Goal: Information Seeking & Learning: Learn about a topic

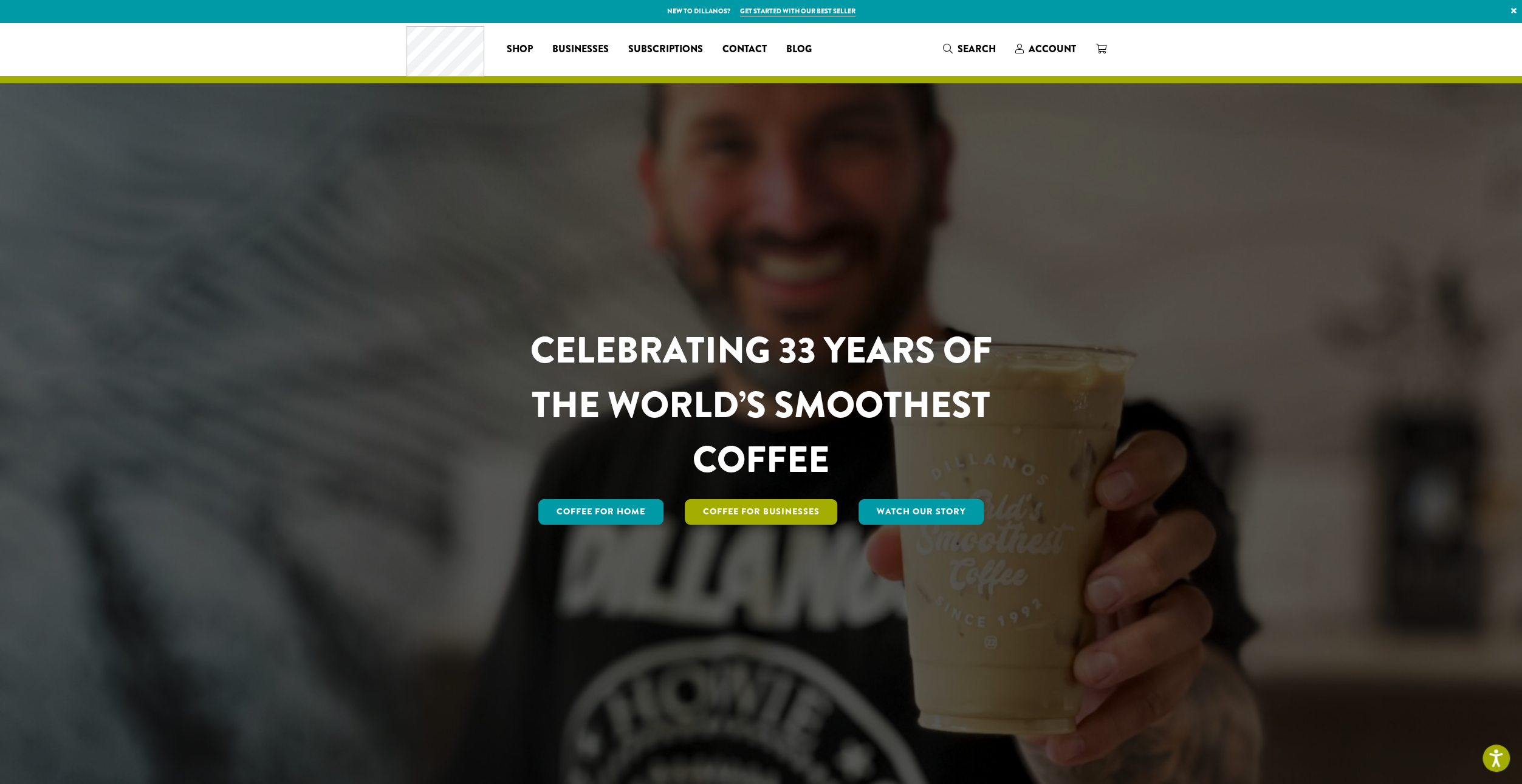
click at [778, 507] on link "Coffee For Businesses" at bounding box center [761, 511] width 153 height 25
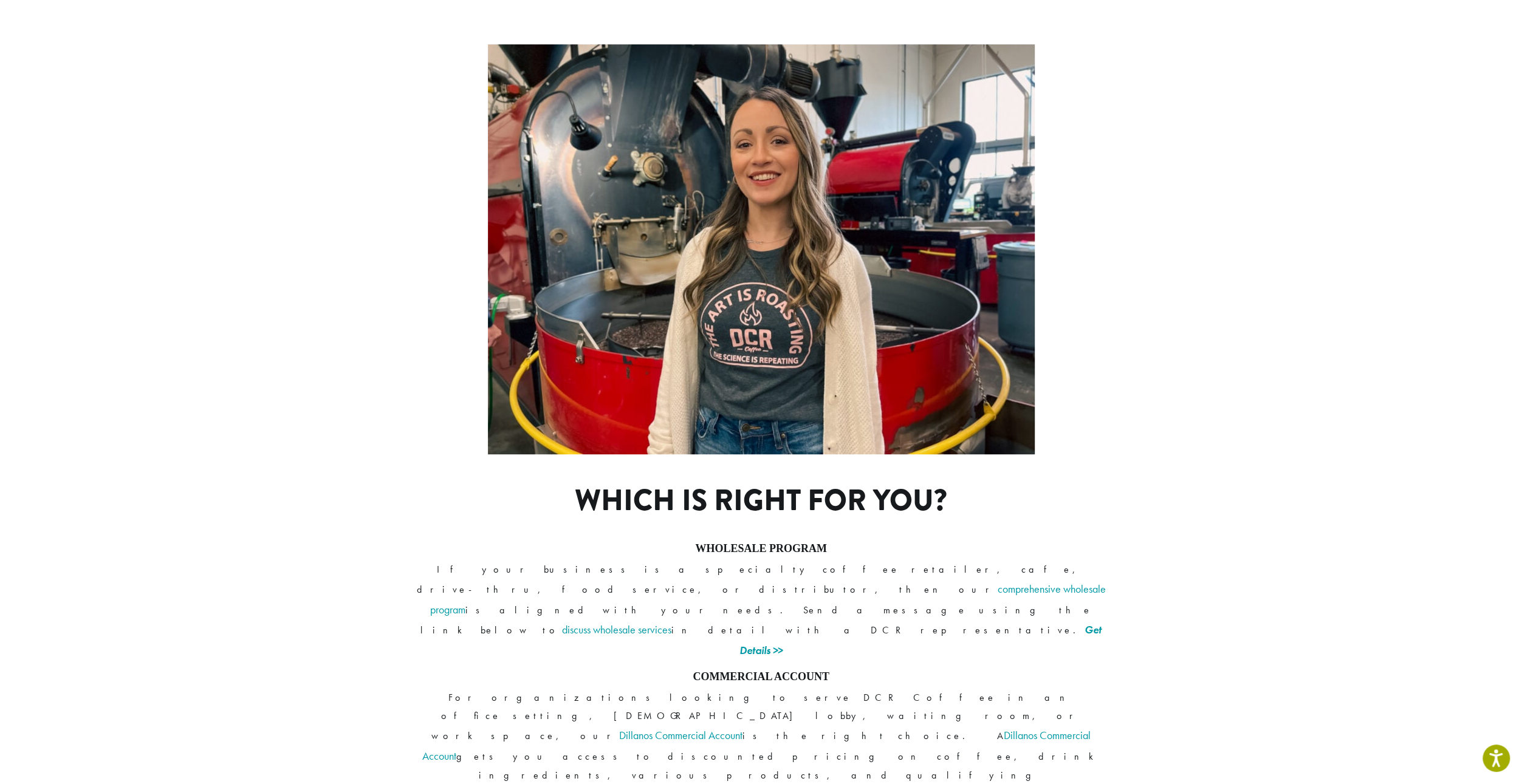
scroll to position [607, 0]
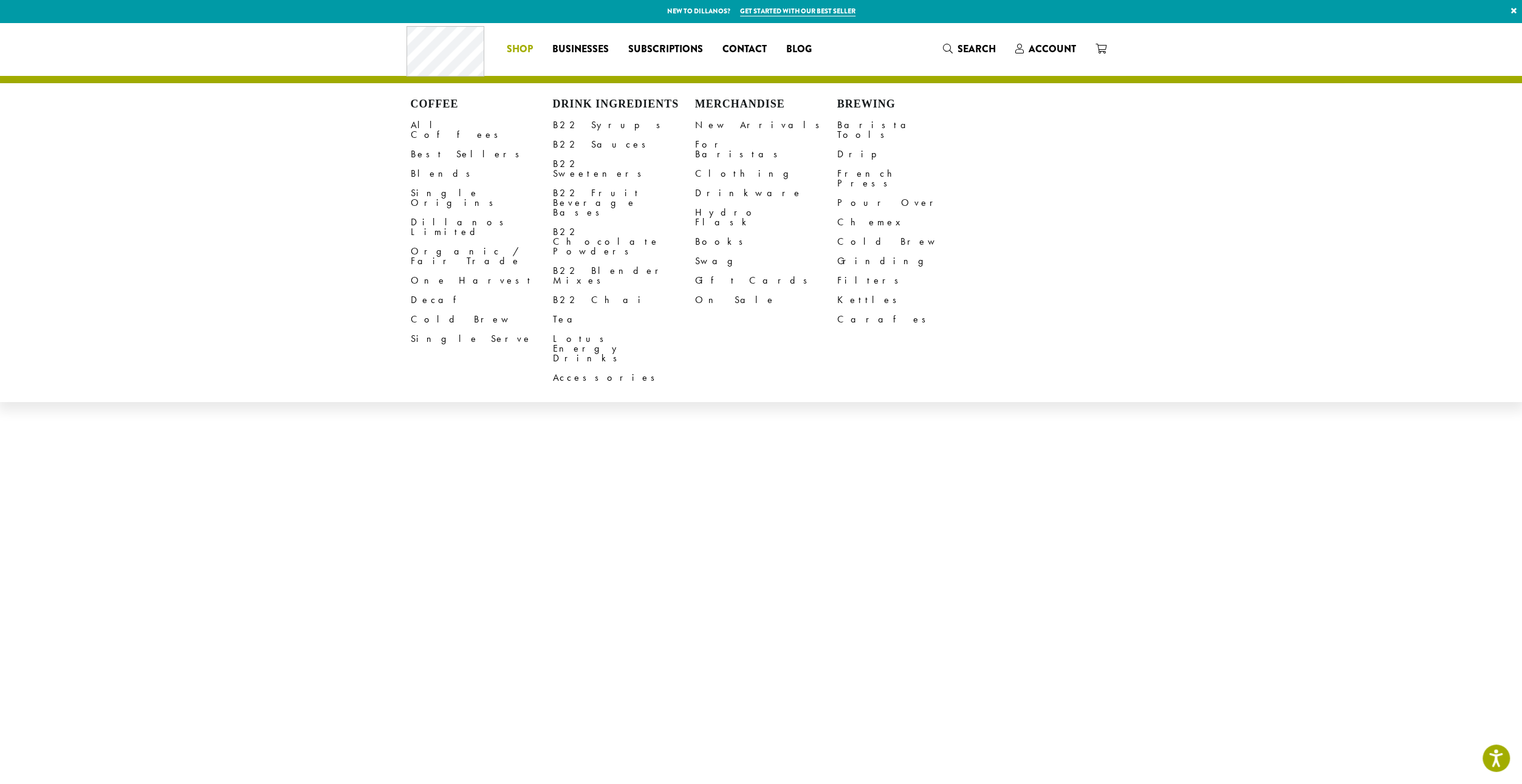
click at [526, 56] on span "Shop" at bounding box center [519, 49] width 26 height 15
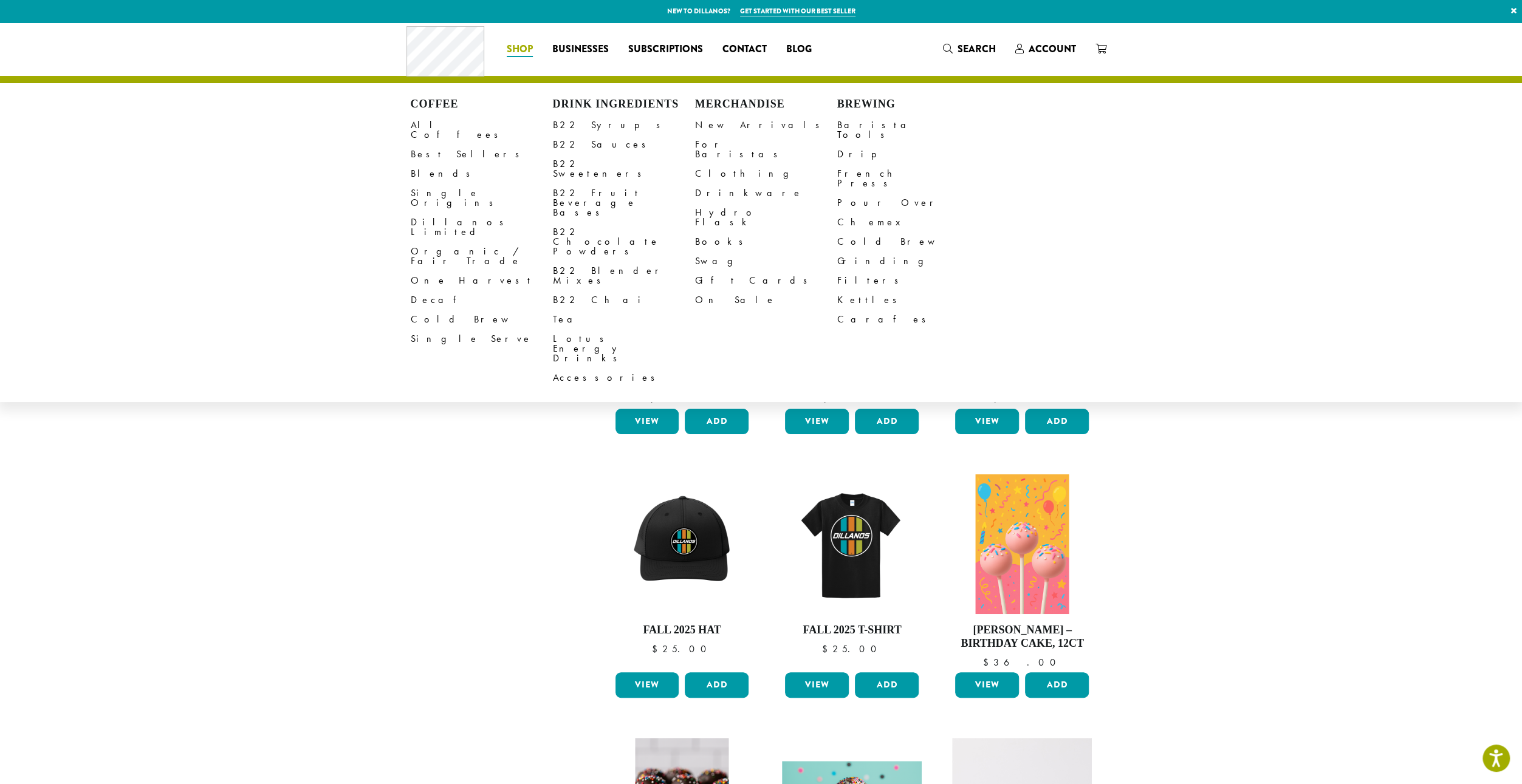
click at [350, 548] on section "**********" at bounding box center [761, 686] width 1522 height 1327
click at [590, 48] on ul "Coffee All Coffees Best Sellers Blends Single Origins Dillanos Limited Organic …" at bounding box center [660, 49] width 325 height 20
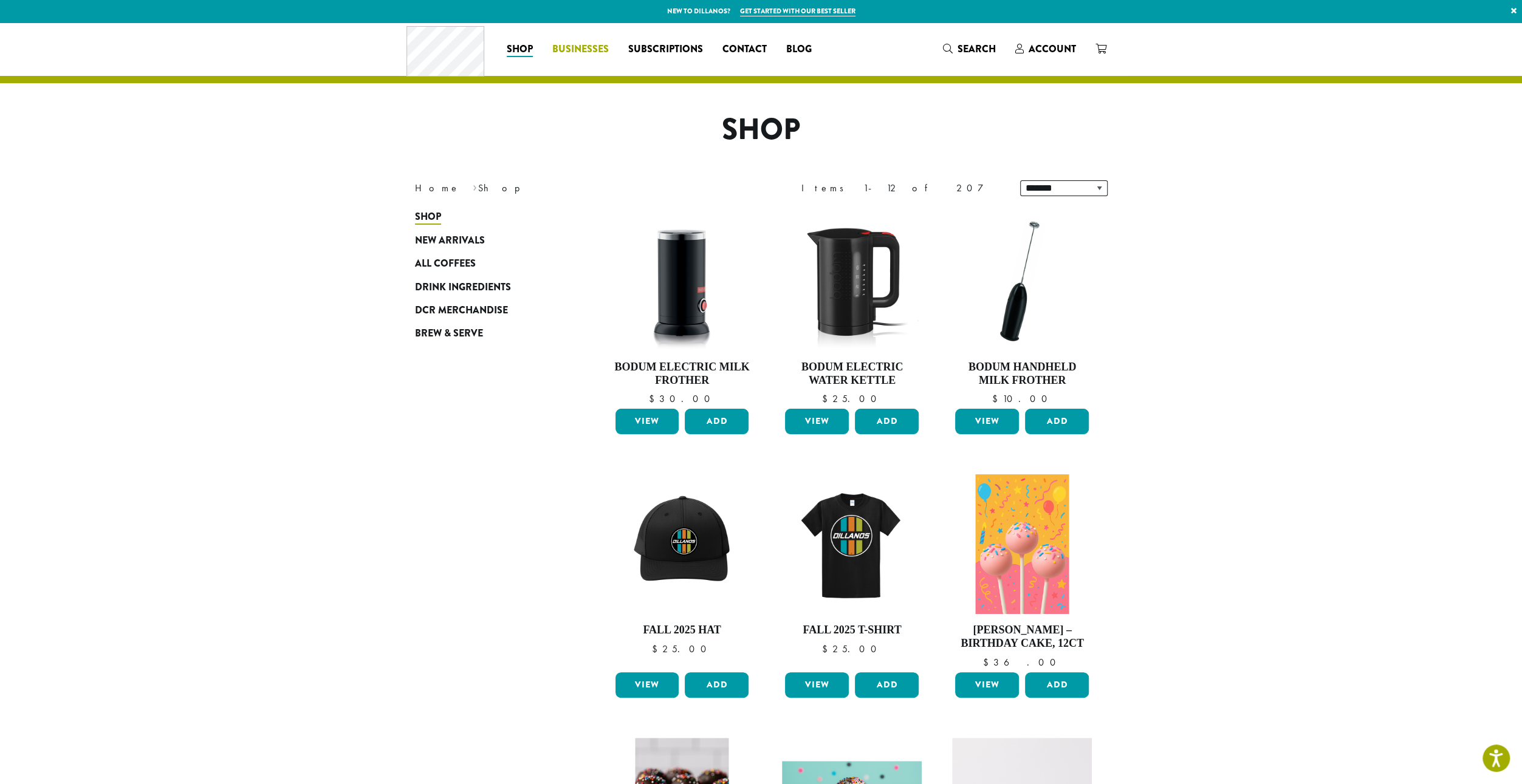
click at [589, 48] on span "Businesses" at bounding box center [580, 49] width 56 height 15
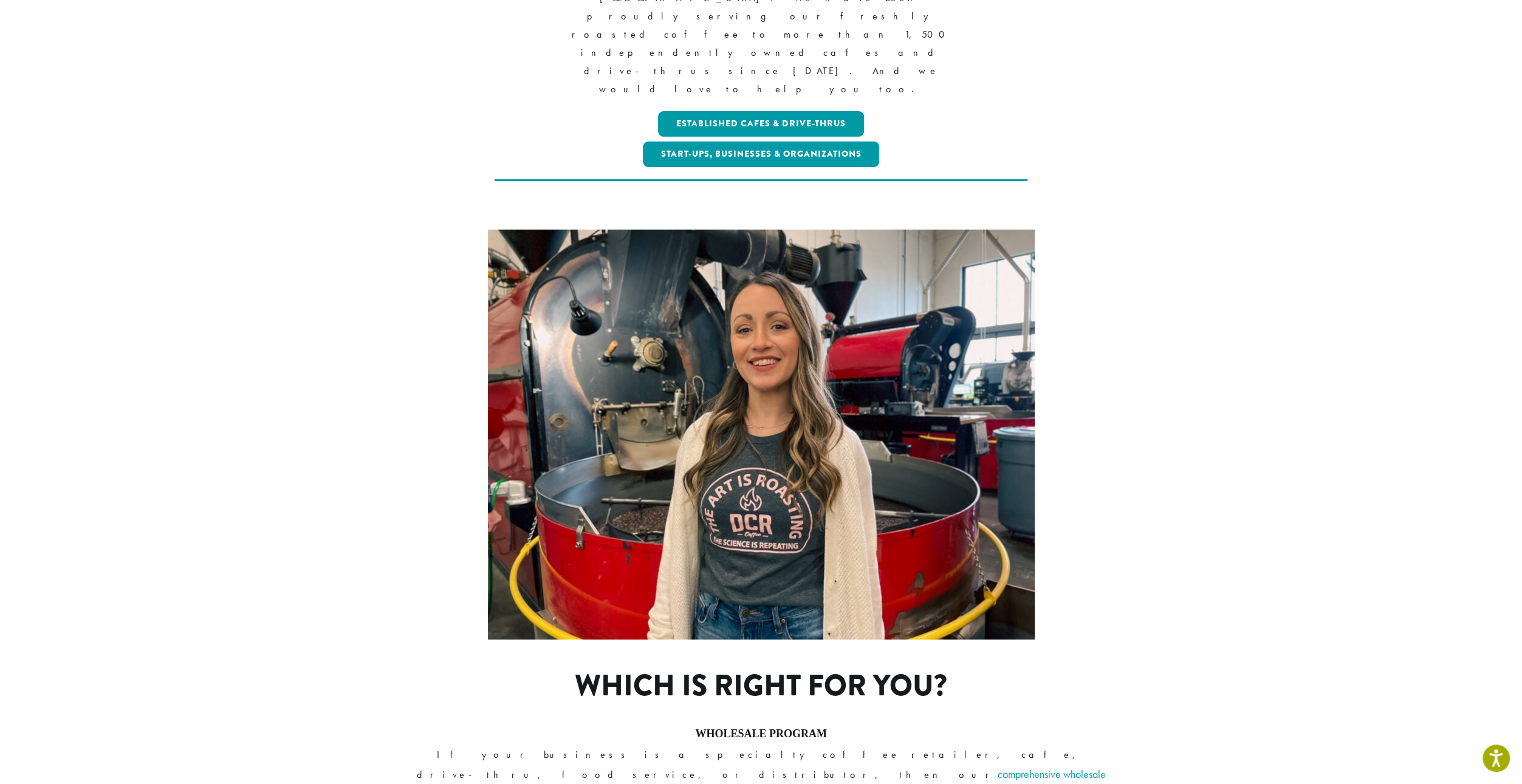
scroll to position [243, 0]
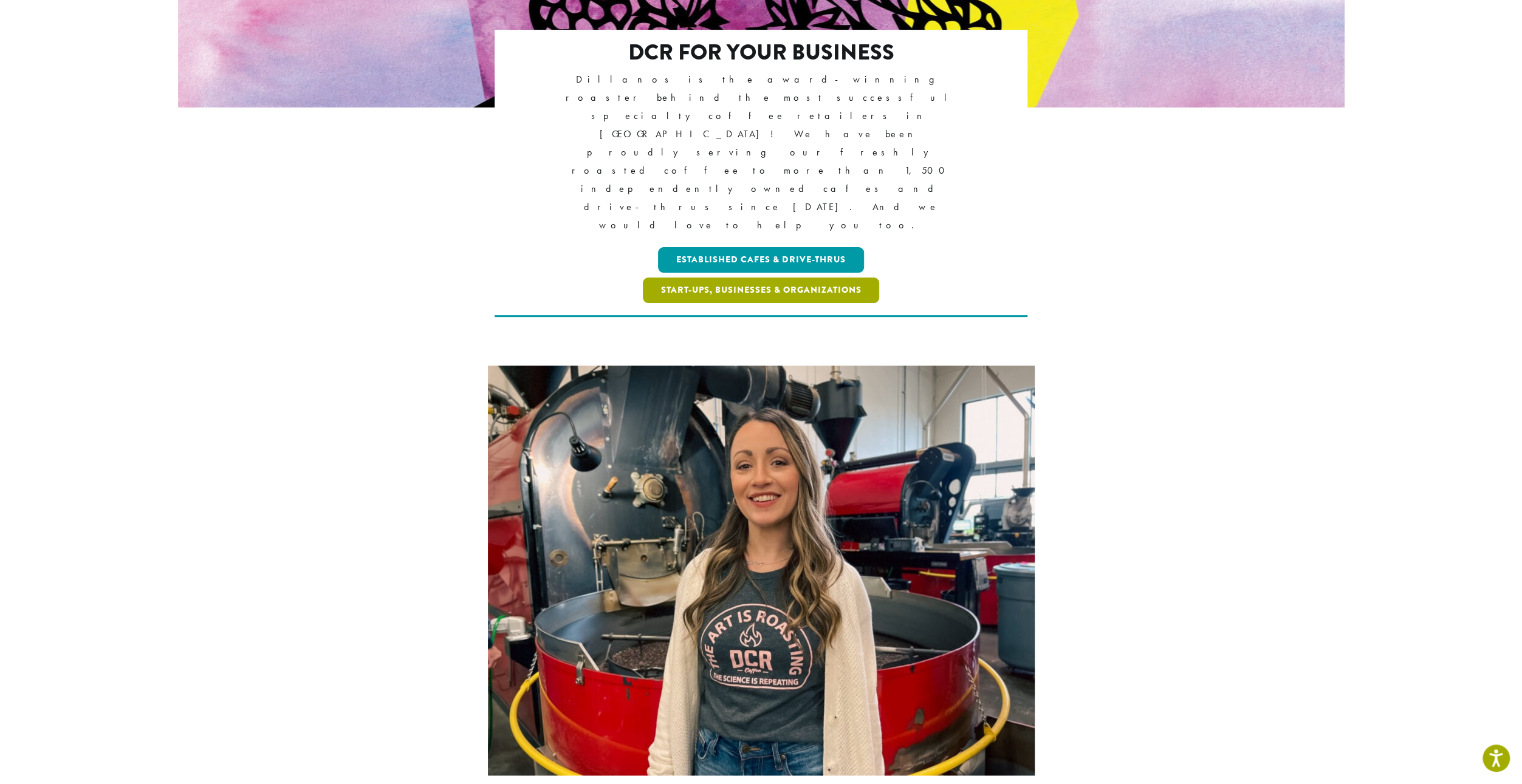
click at [746, 278] on link "Start-ups, Businesses & Organizations" at bounding box center [762, 290] width 237 height 25
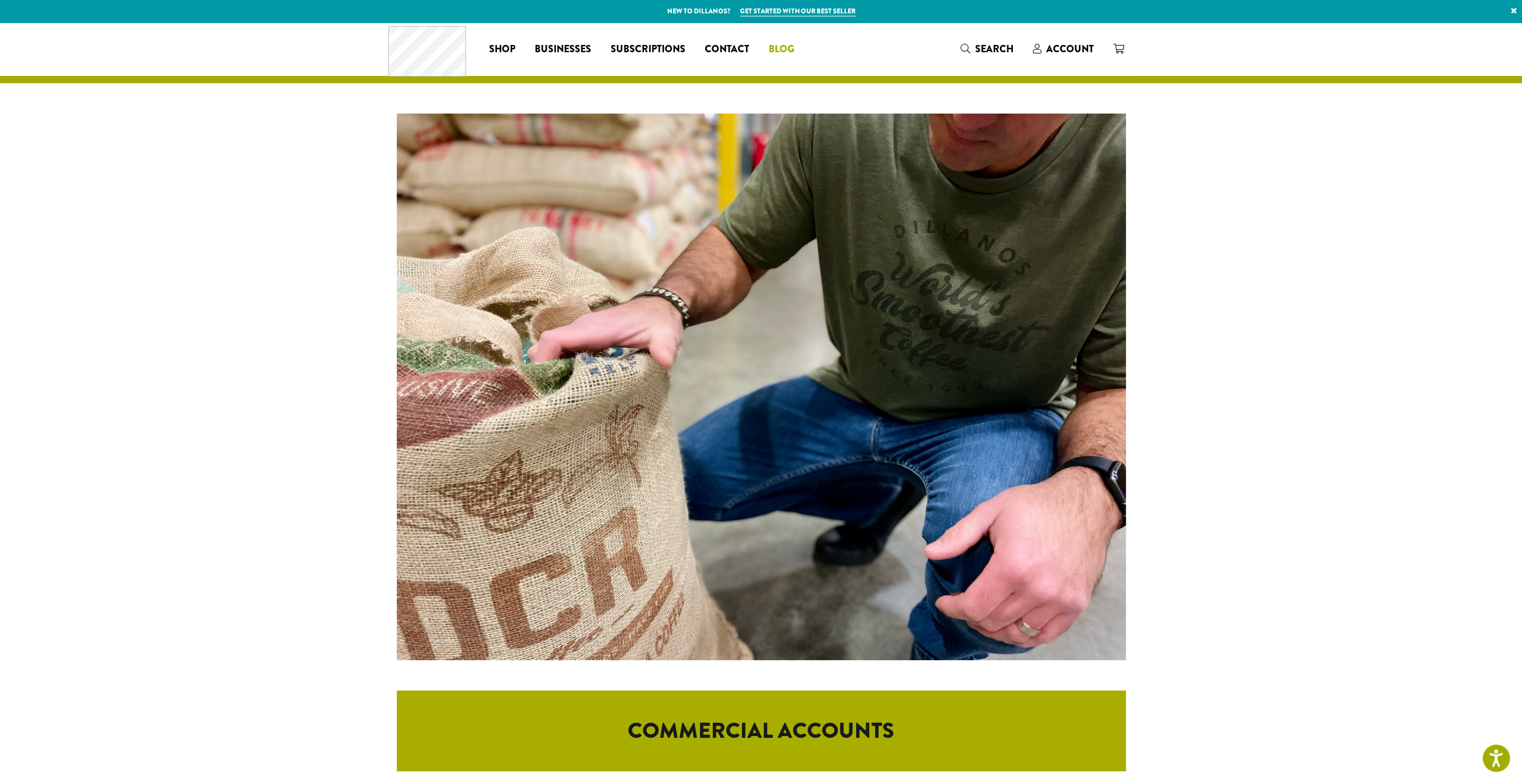
click at [787, 49] on span "Blog" at bounding box center [781, 49] width 25 height 15
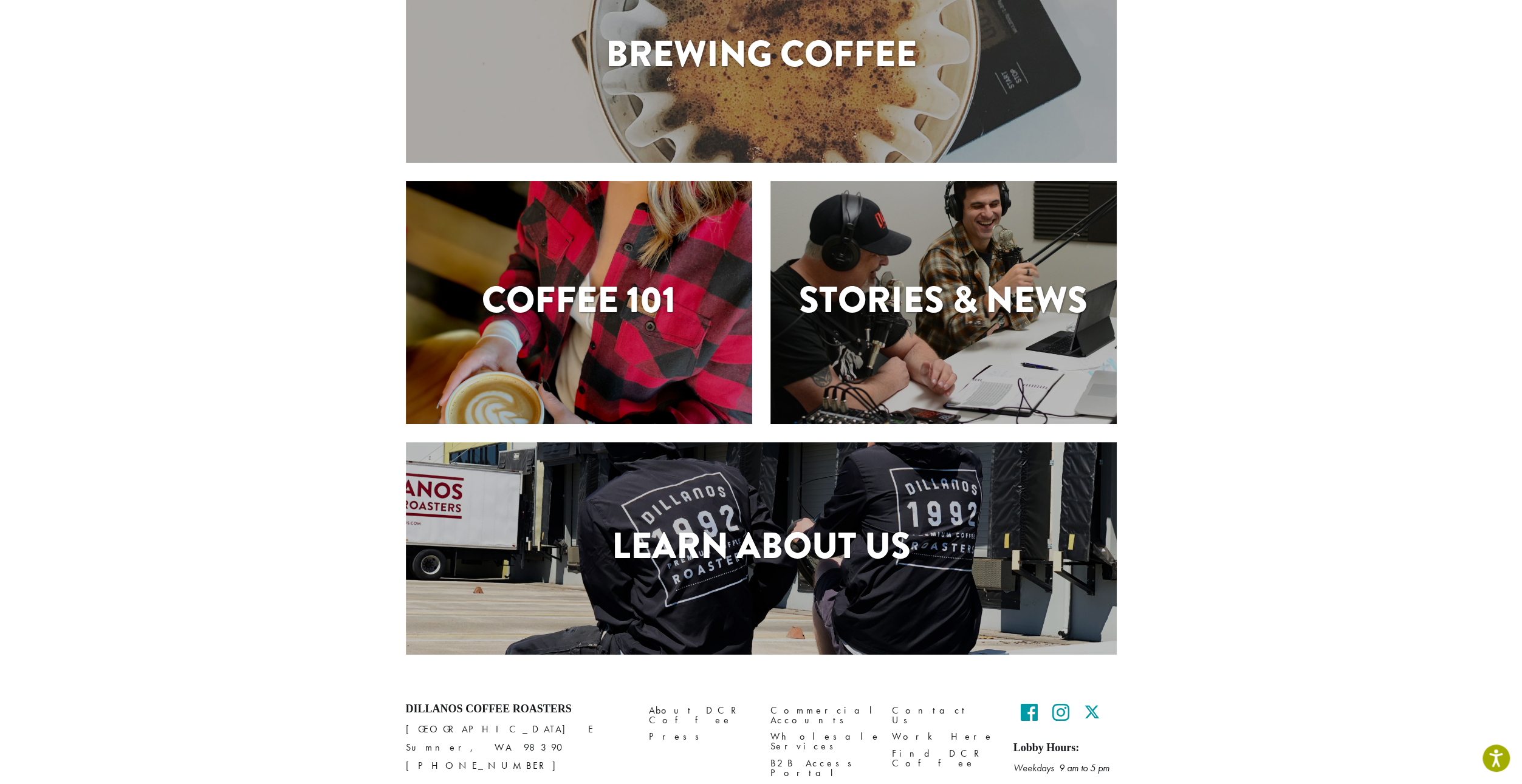
scroll to position [182, 0]
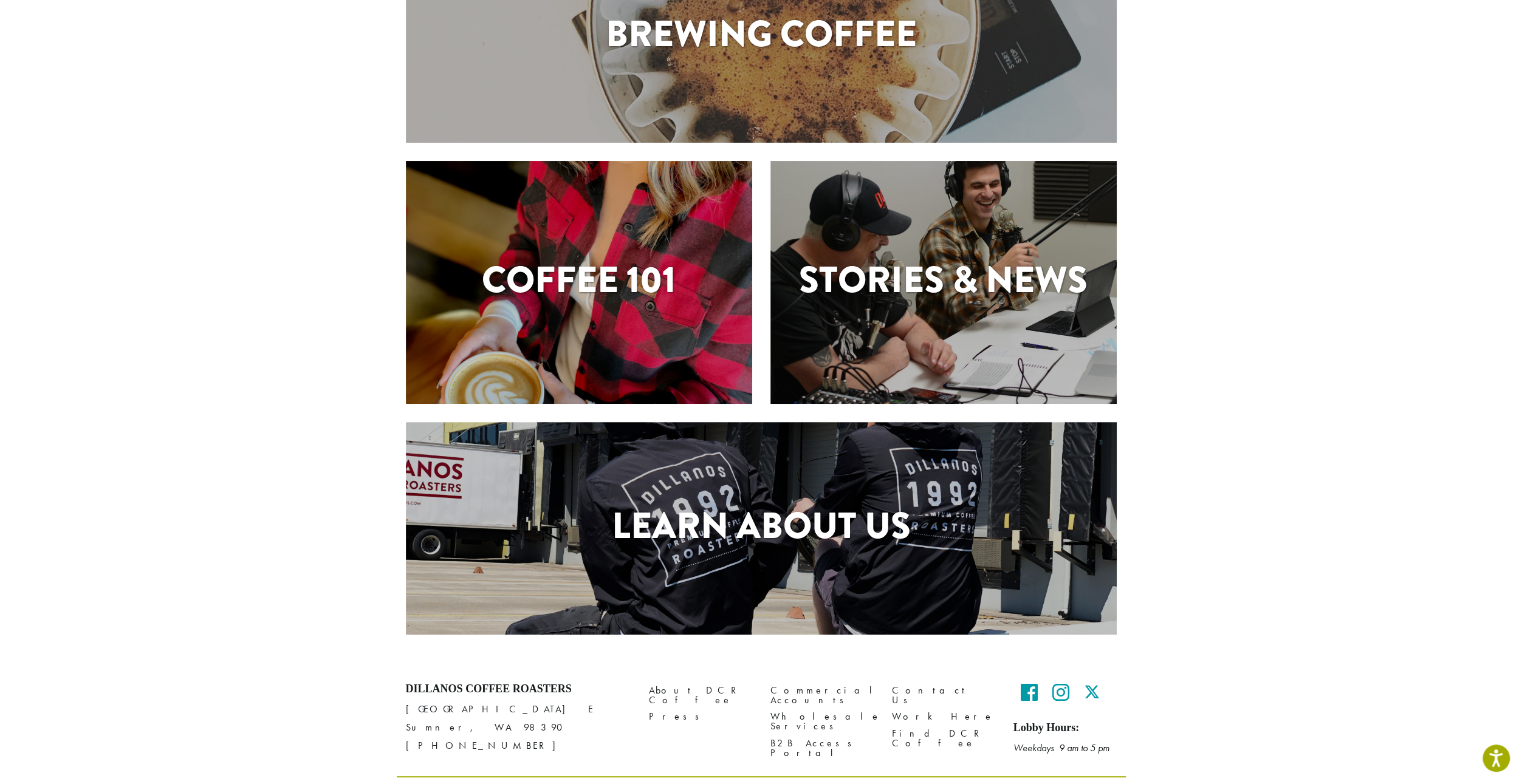
click at [800, 574] on div "Learn About Us" at bounding box center [761, 528] width 711 height 212
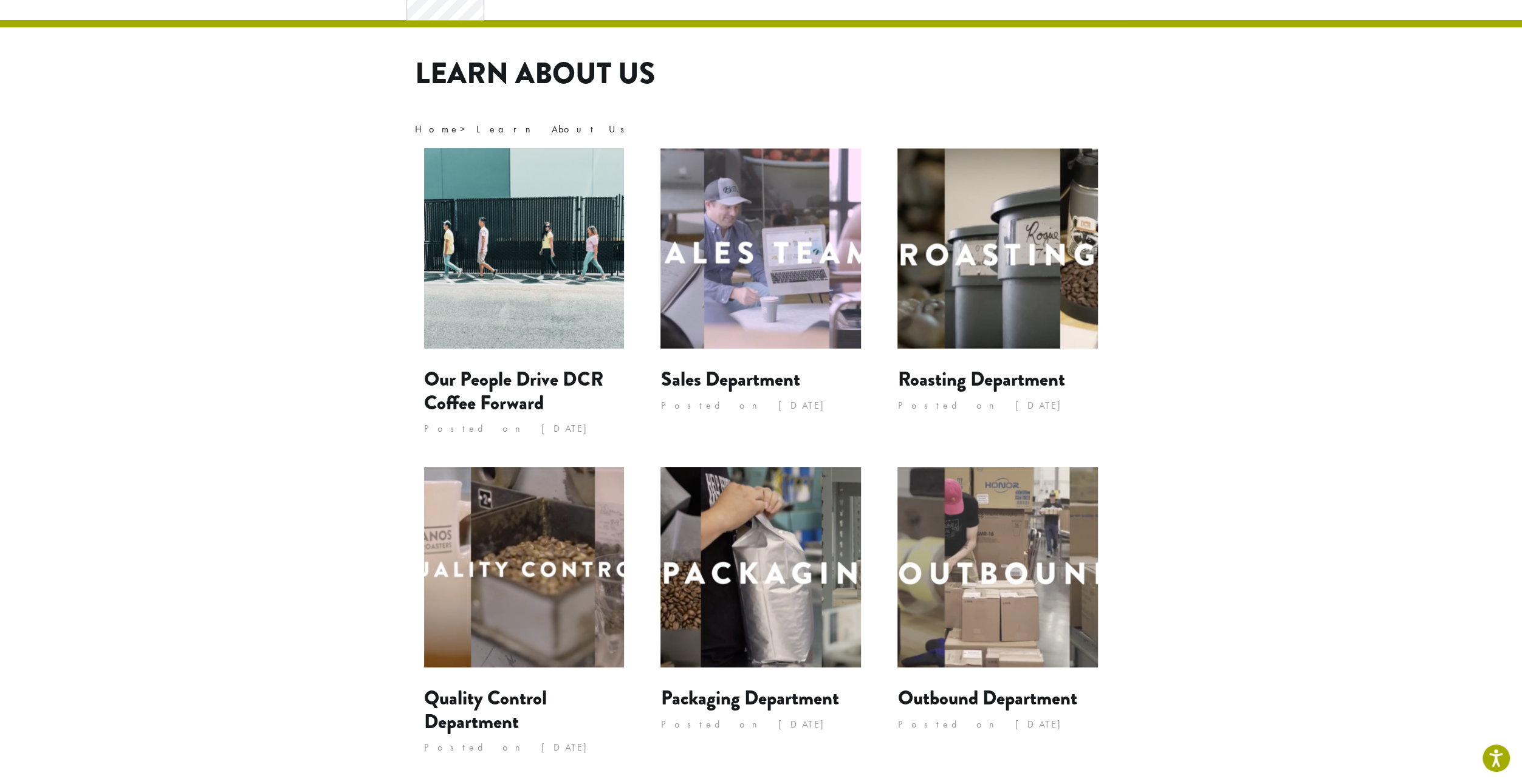
scroll to position [61, 0]
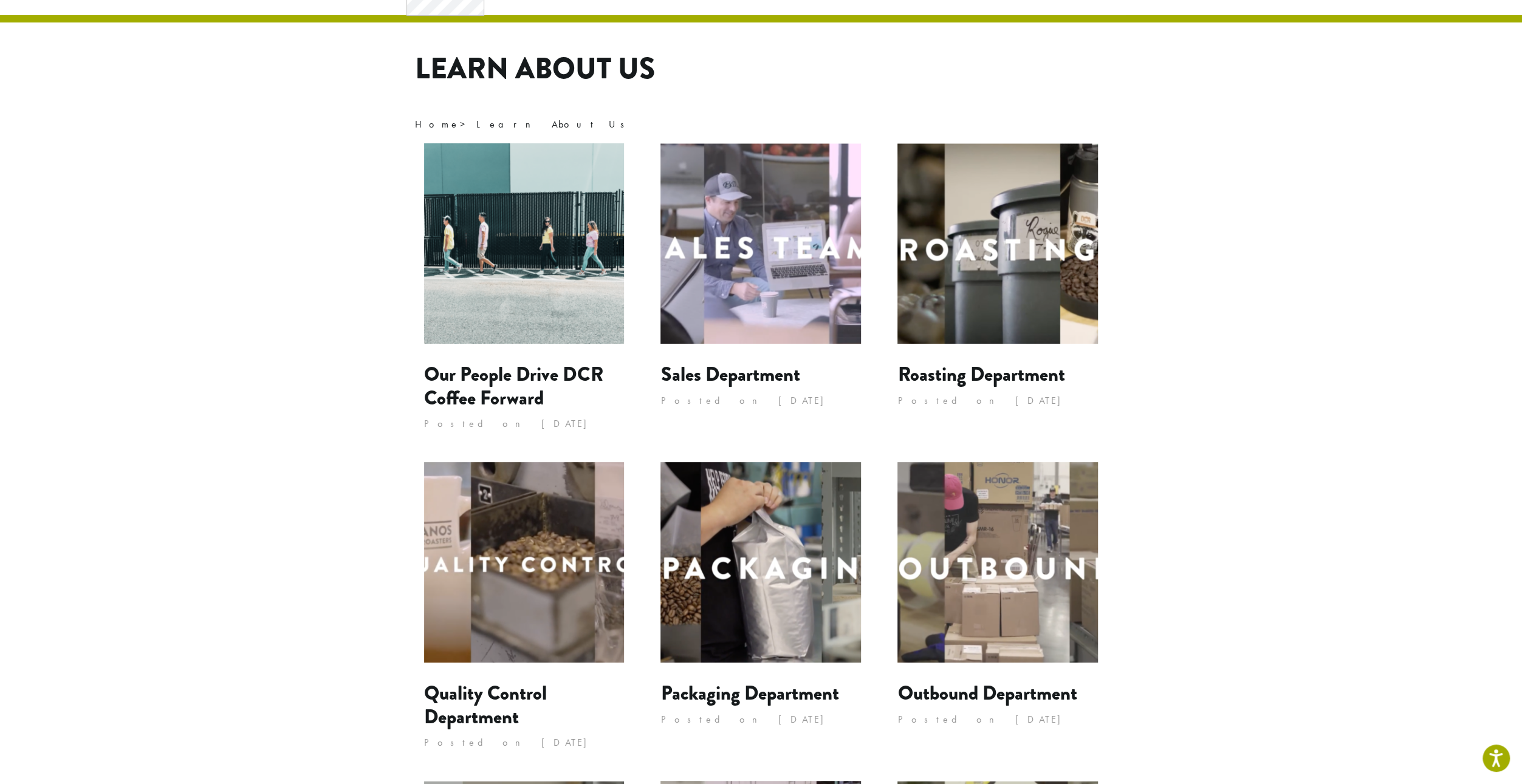
click at [999, 291] on img at bounding box center [998, 243] width 200 height 200
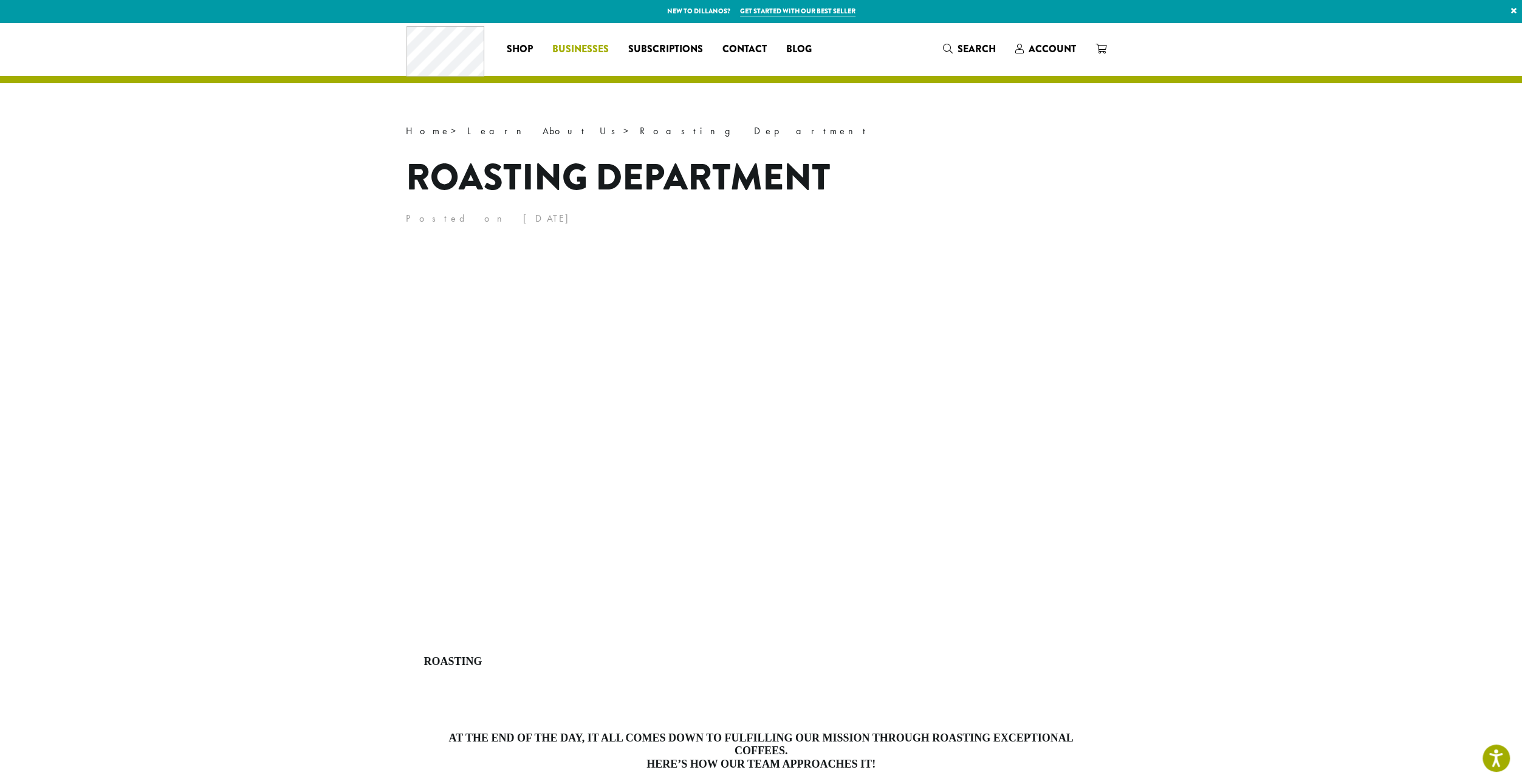
click at [609, 49] on link "Businesses" at bounding box center [580, 49] width 76 height 20
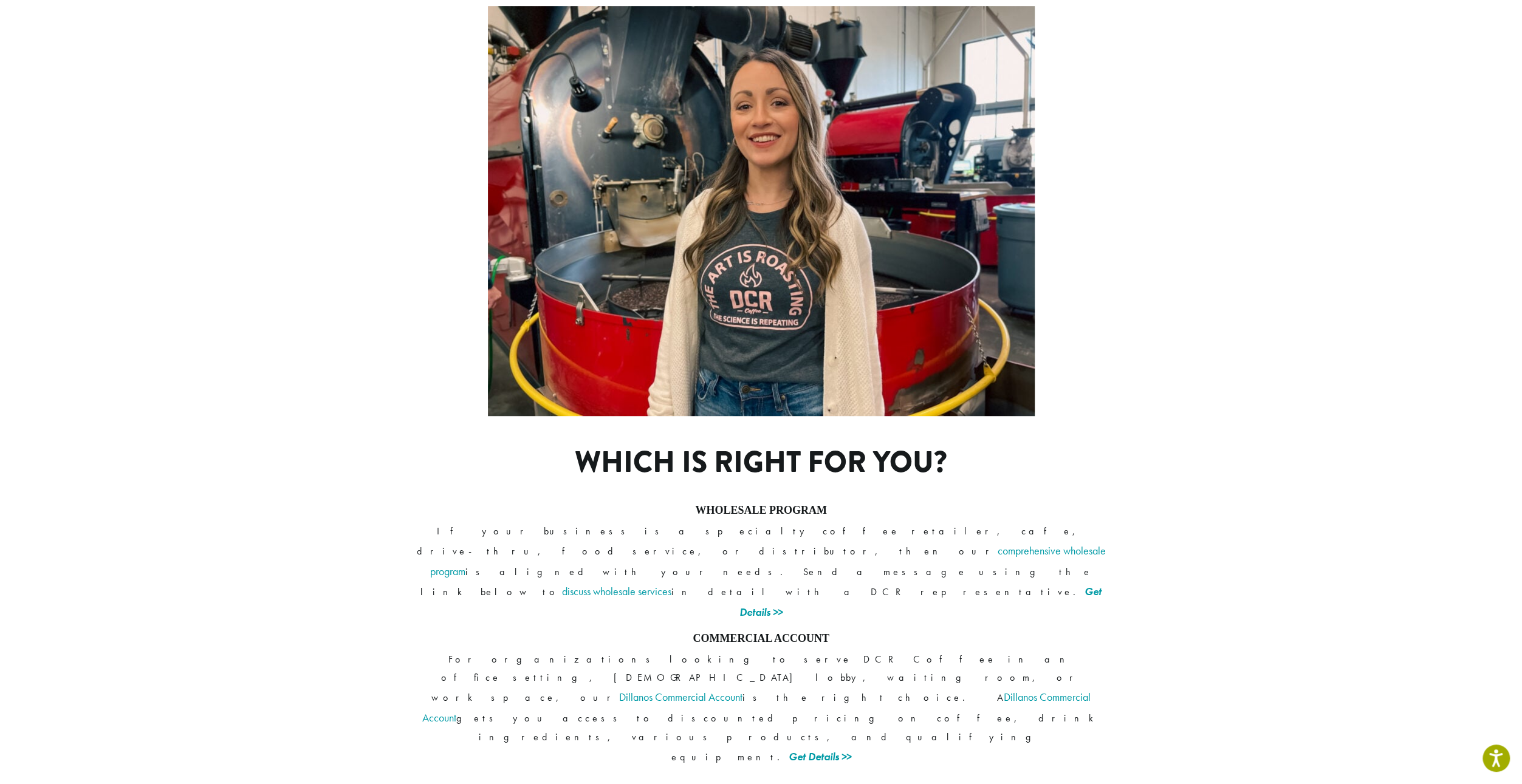
scroll to position [607, 0]
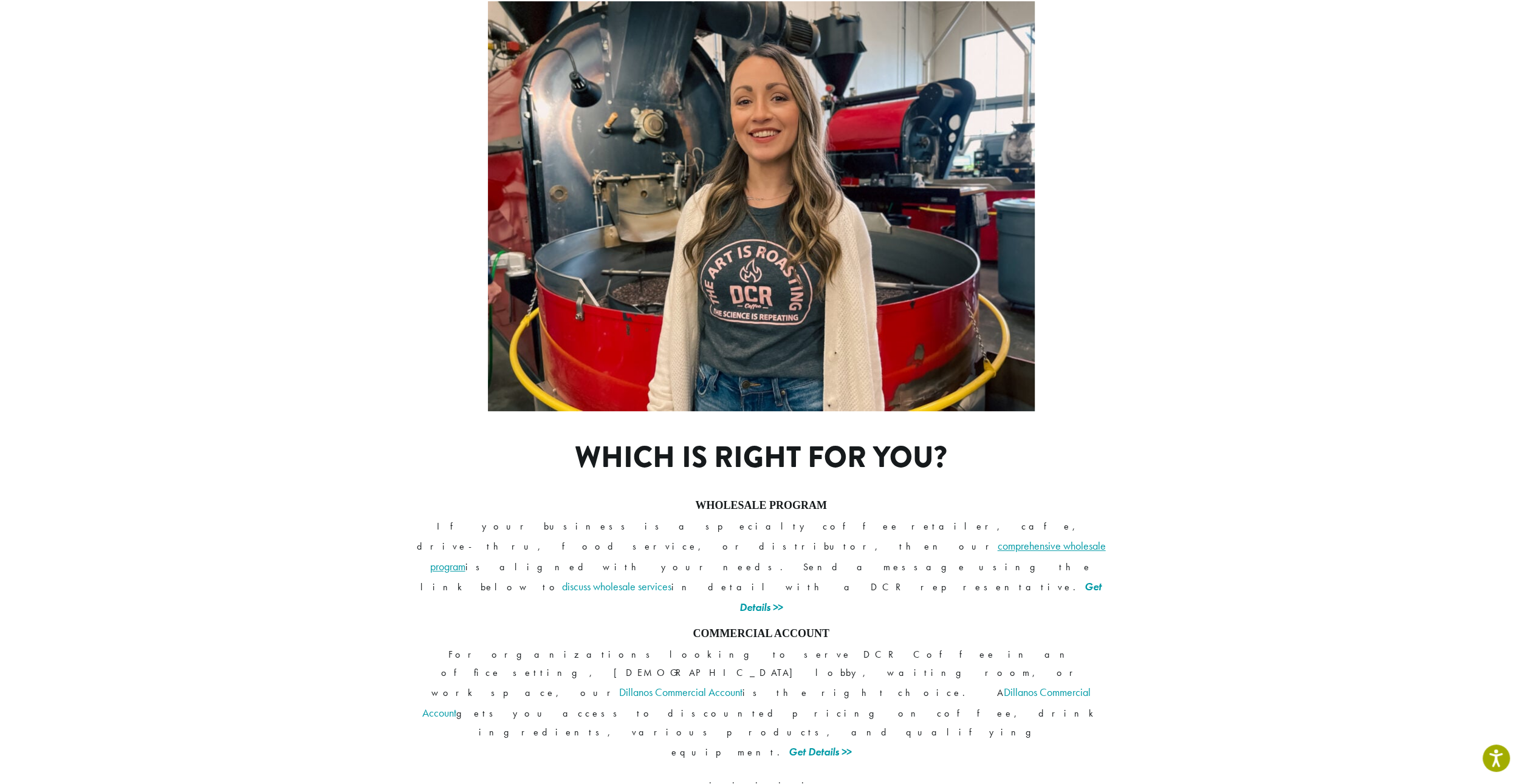
click at [839, 539] on link "comprehensive wholesale program" at bounding box center [767, 556] width 675 height 35
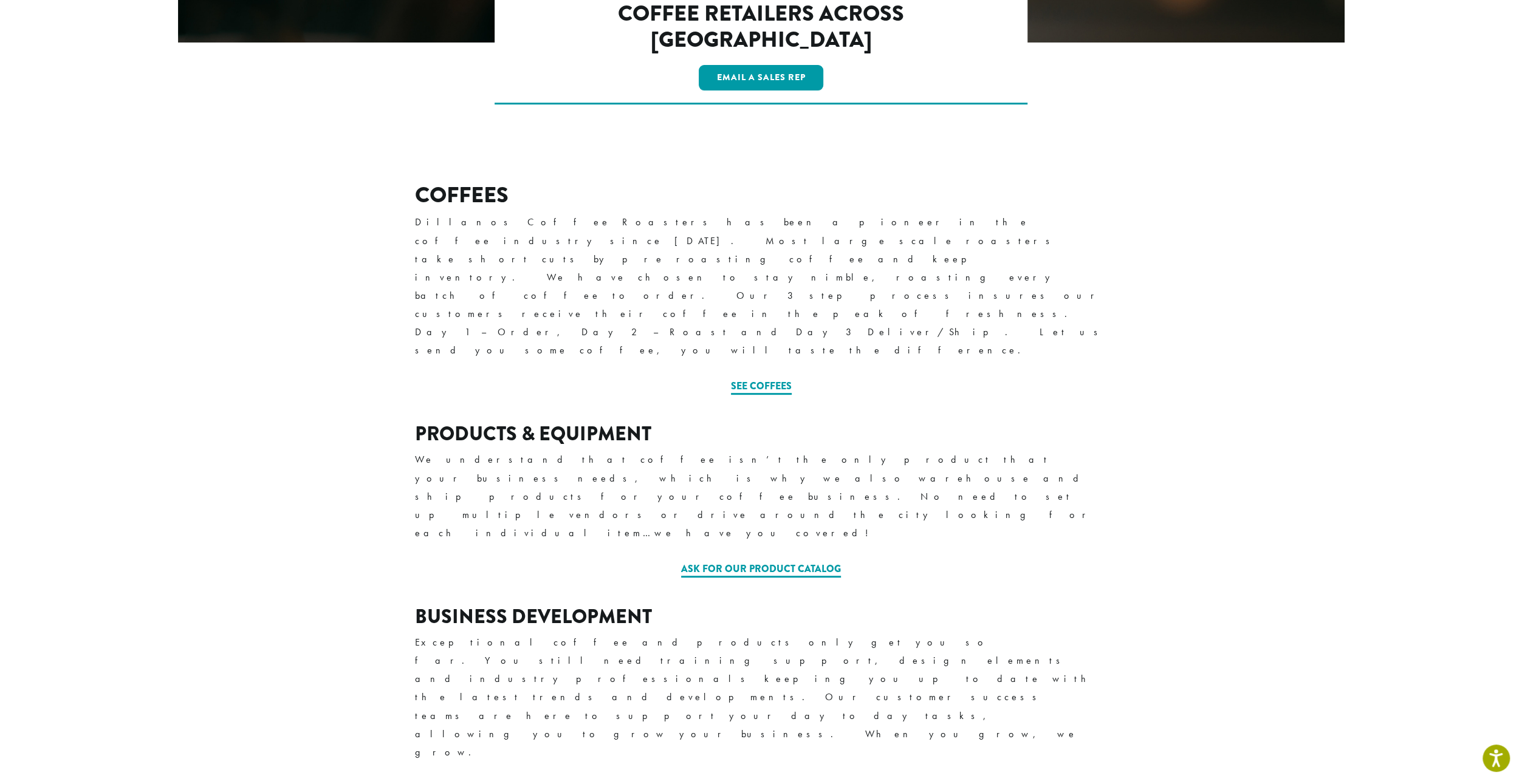
scroll to position [304, 0]
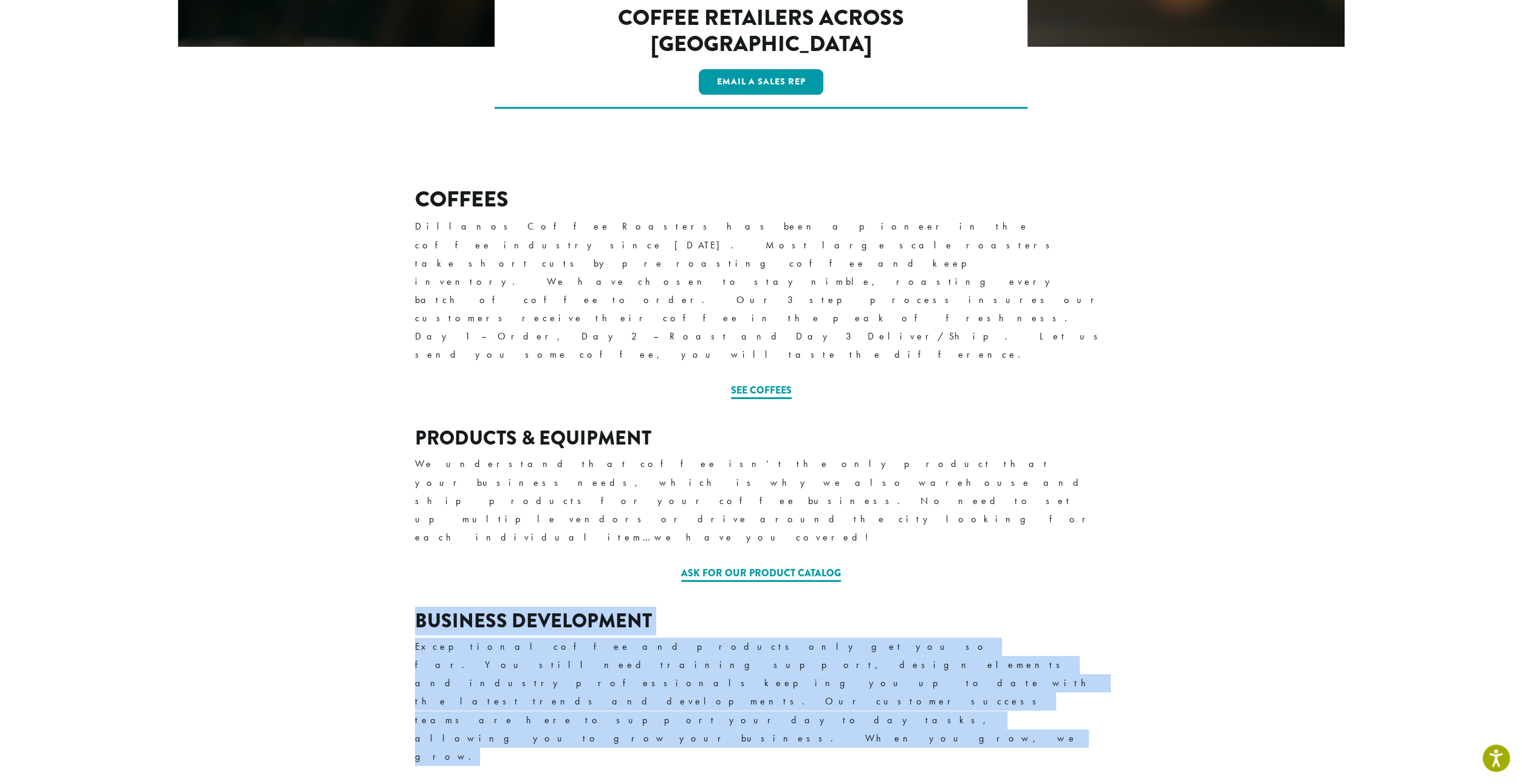
drag, startPoint x: 412, startPoint y: 449, endPoint x: 1003, endPoint y: 487, distance: 592.2
click at [1003, 610] on div "BUSINESS DEVELOPMENT Exceptional coffee and products only get you so far. You s…" at bounding box center [762, 719] width 729 height 219
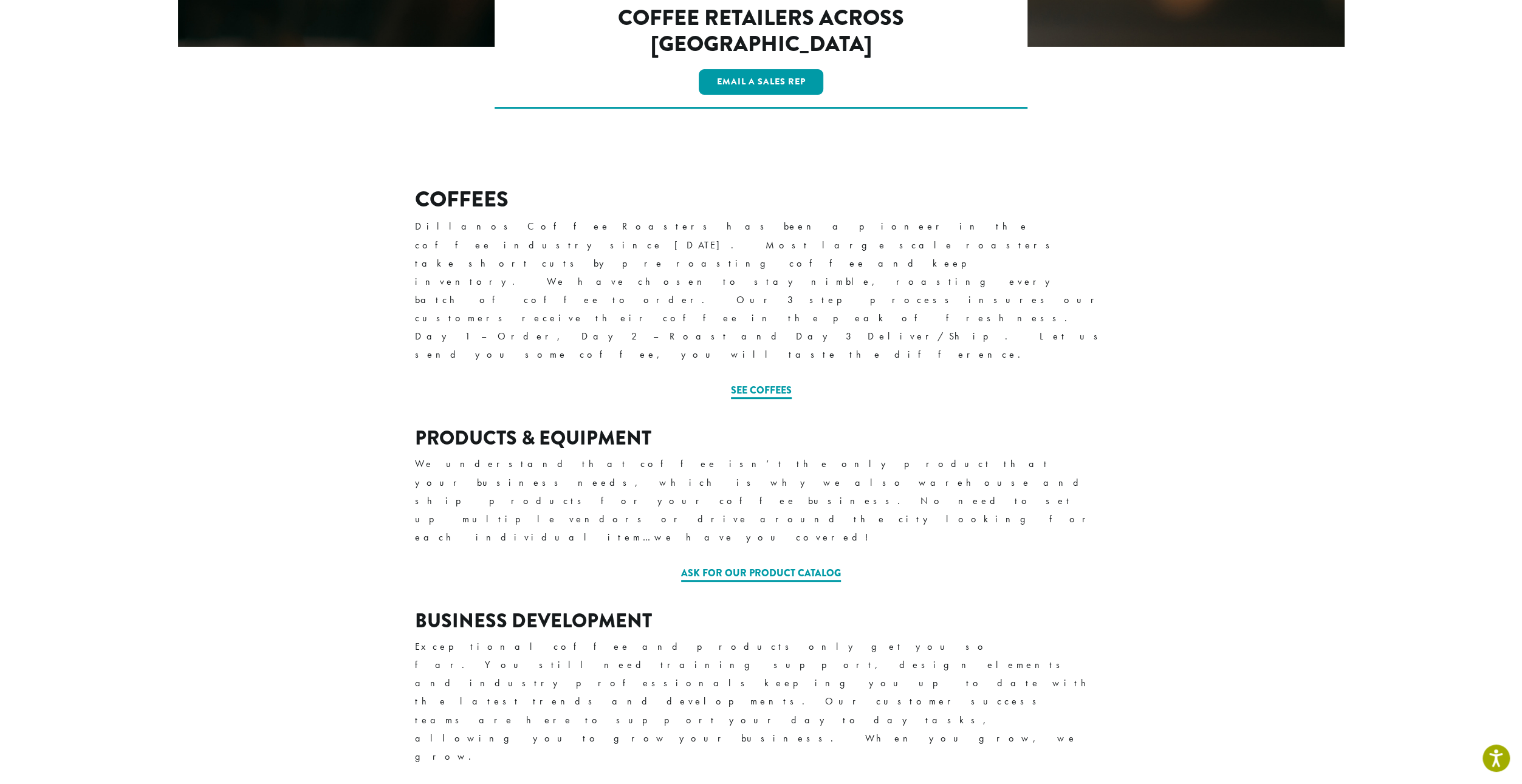
drag, startPoint x: 523, startPoint y: 404, endPoint x: 546, endPoint y: 367, distance: 43.6
click at [522, 566] on div "Ask for our Product Catalog" at bounding box center [761, 573] width 693 height 15
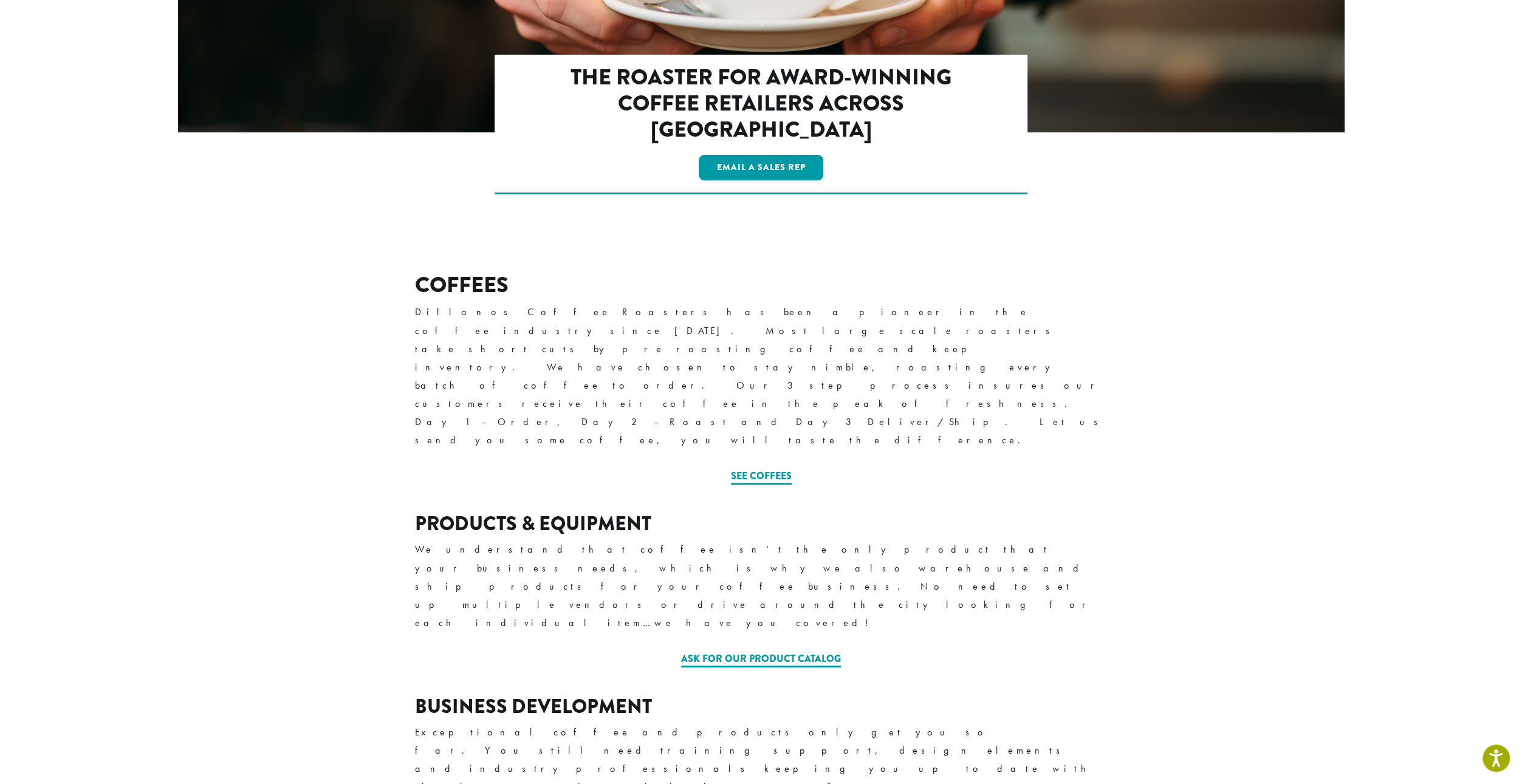
scroll to position [209, 0]
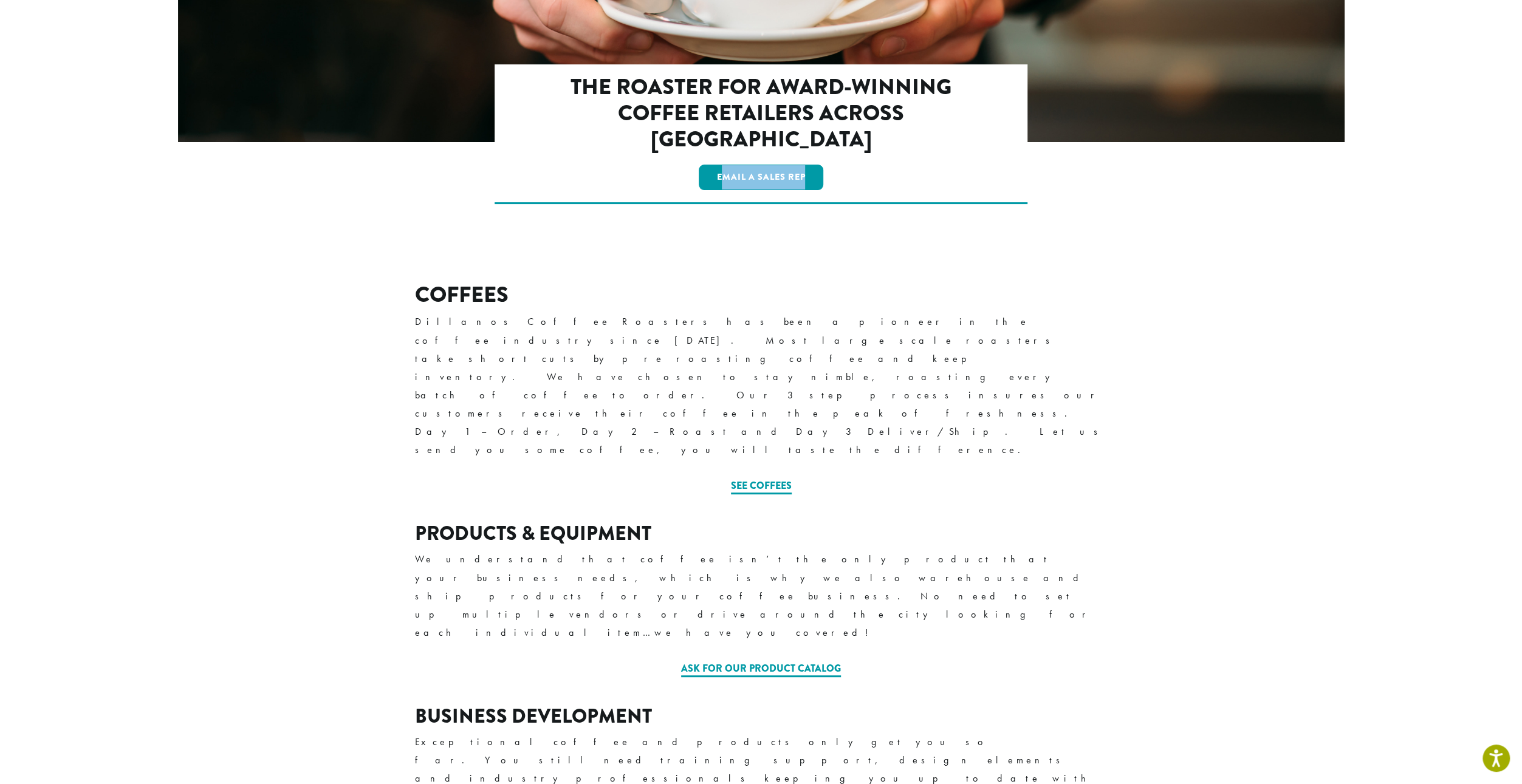
click at [719, 146] on div "The Roaster for Award-Winning Coffee Retailers Across [GEOGRAPHIC_DATA] Email a…" at bounding box center [761, 134] width 533 height 140
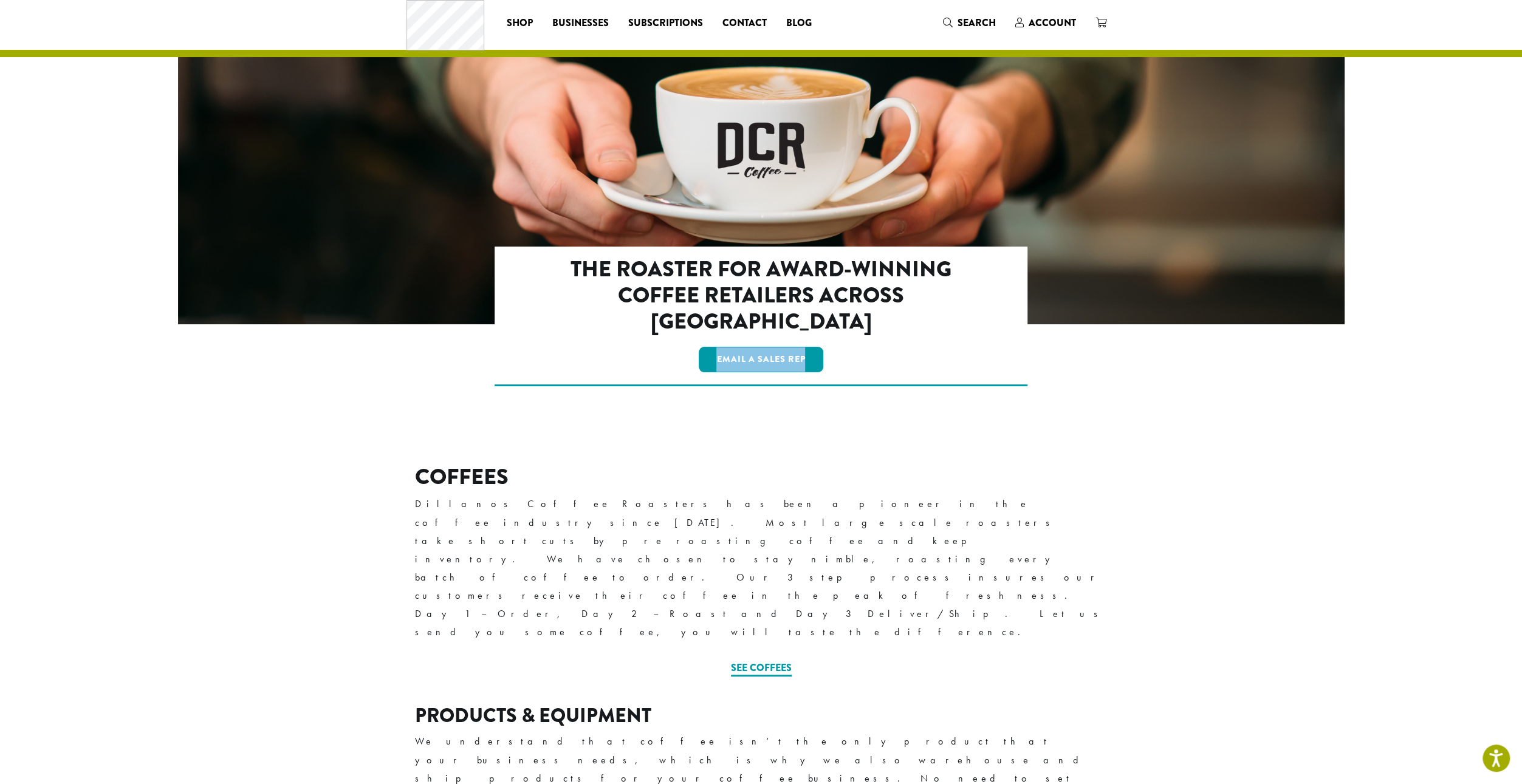
scroll to position [0, 0]
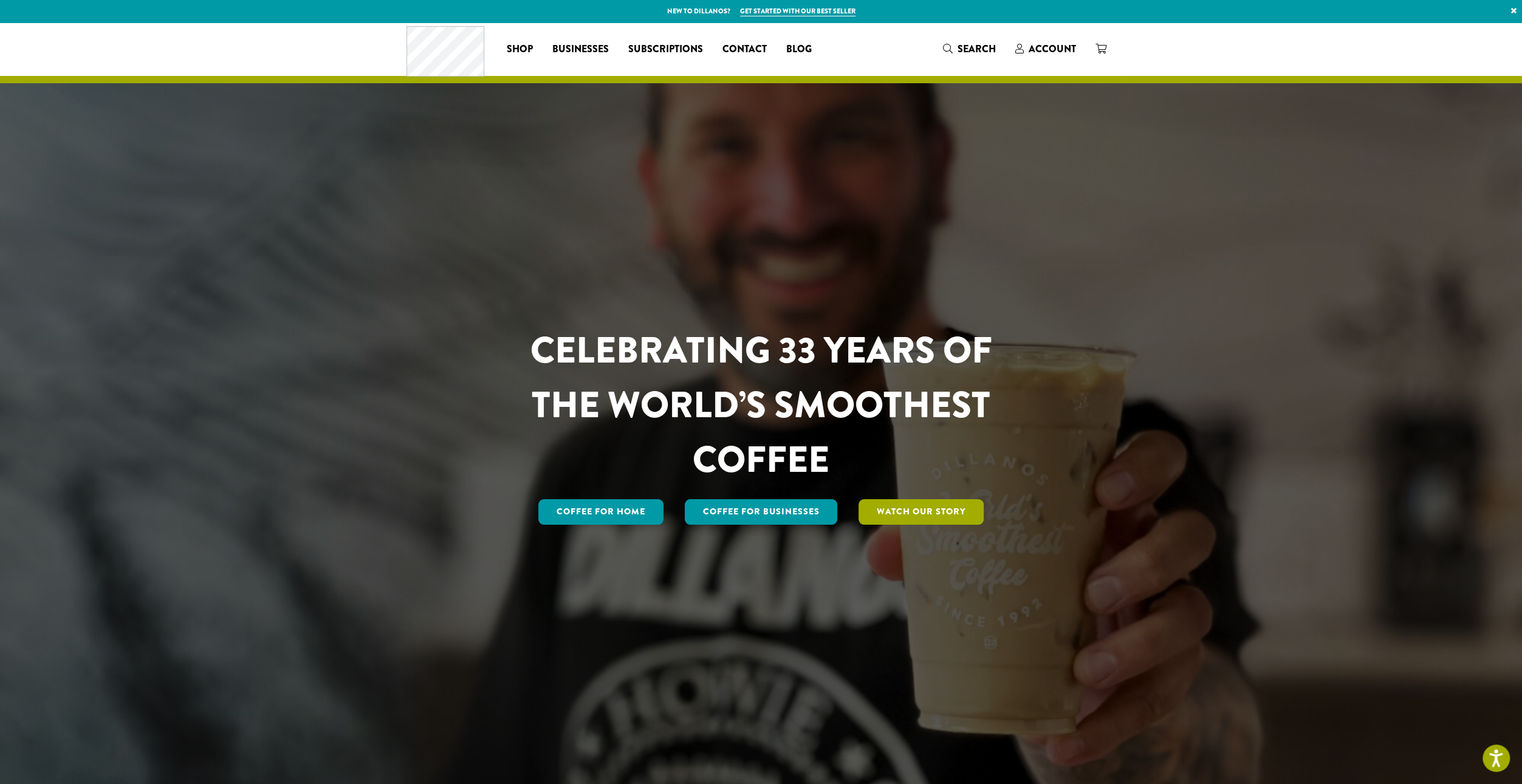
click at [879, 507] on link "Watch Our Story" at bounding box center [921, 511] width 125 height 25
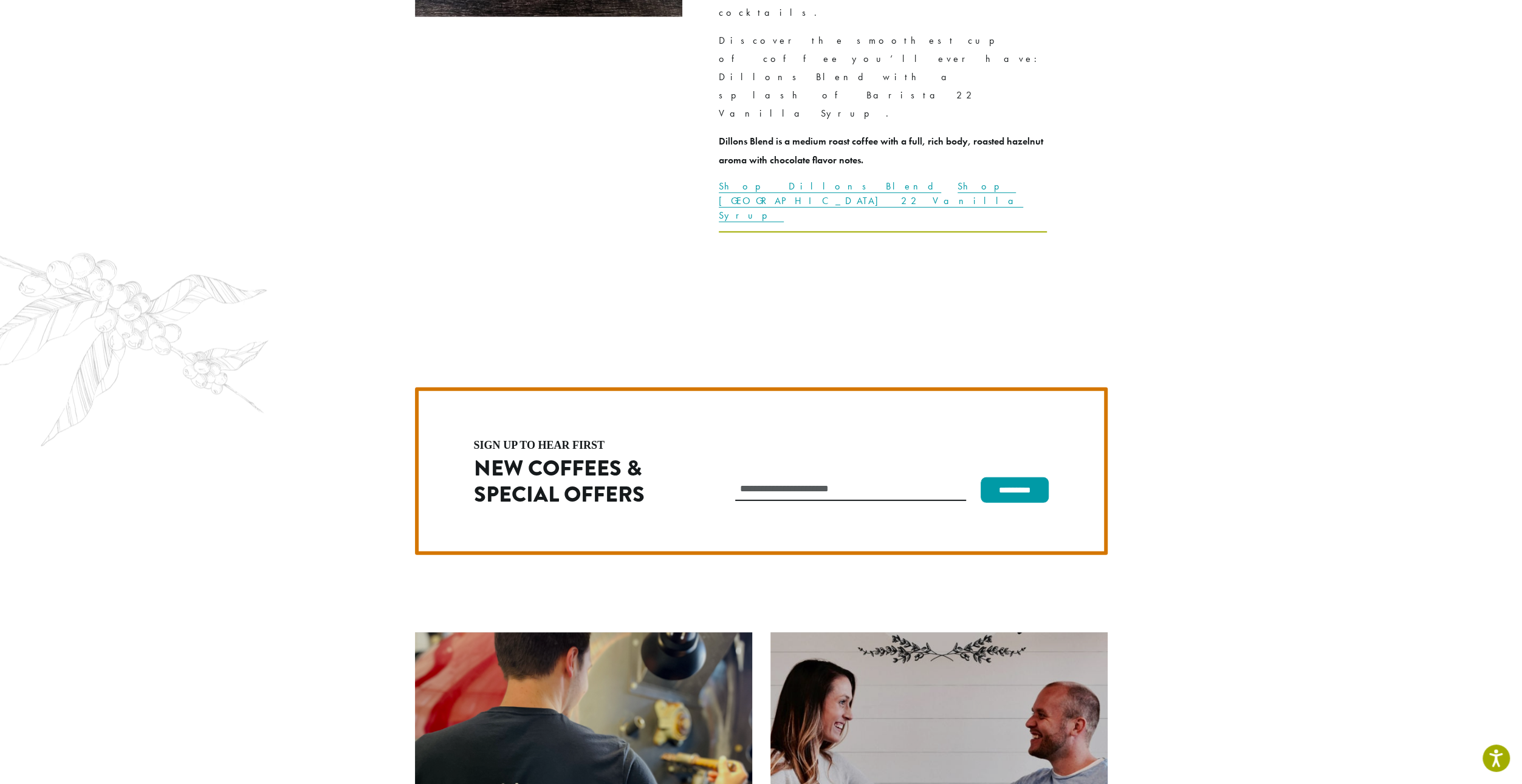
scroll to position [3412, 0]
